Goal: Find contact information

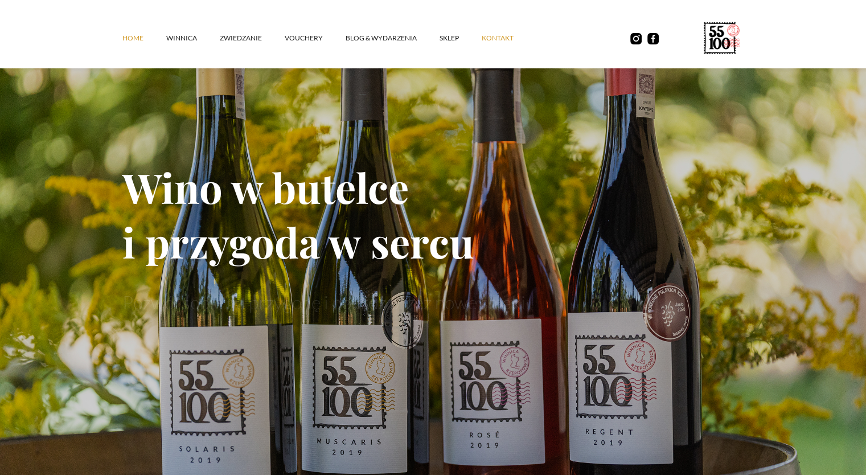
click at [506, 35] on link "kontakt" at bounding box center [509, 38] width 55 height 34
